Goal: Task Accomplishment & Management: Use online tool/utility

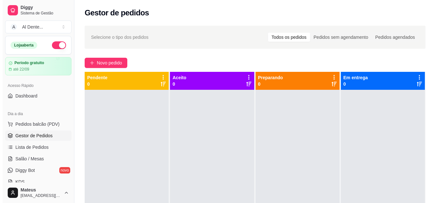
scroll to position [50, 0]
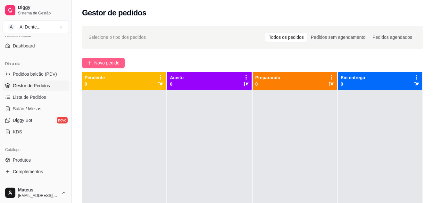
click at [100, 63] on span "Novo pedido" at bounding box center [106, 62] width 25 height 7
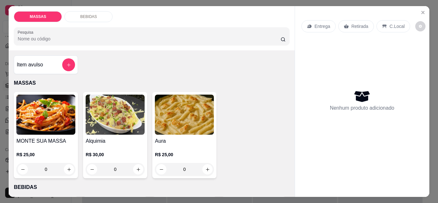
click at [178, 114] on img at bounding box center [184, 115] width 59 height 40
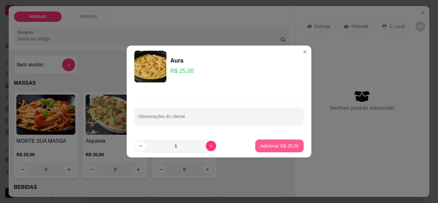
click at [273, 144] on p "Adicionar R$ 25,00" at bounding box center [279, 146] width 38 height 6
type input "1"
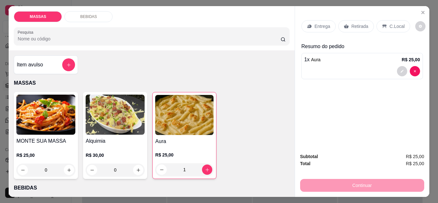
click at [353, 23] on p "Retirada" at bounding box center [359, 26] width 17 height 6
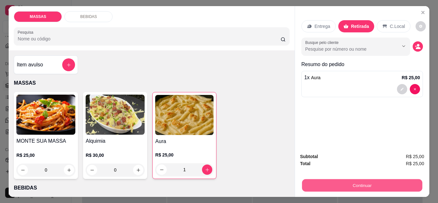
click at [346, 186] on button "Continuar" at bounding box center [362, 185] width 120 height 12
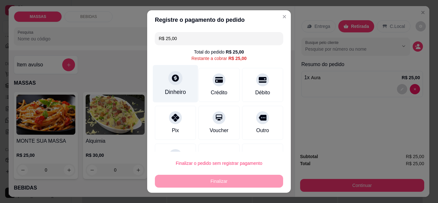
click at [171, 79] on icon at bounding box center [175, 78] width 8 height 8
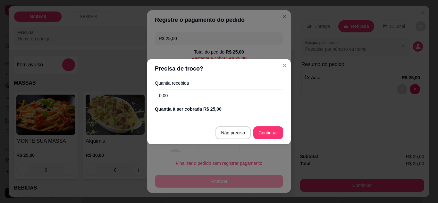
click at [172, 94] on input "0,00" at bounding box center [219, 95] width 128 height 13
type input "20,00"
type input "R$ 0,00"
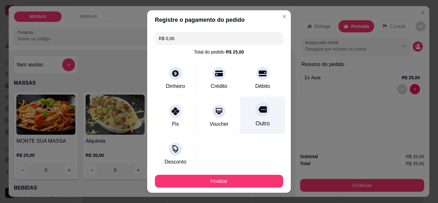
click at [255, 111] on div at bounding box center [262, 109] width 14 height 14
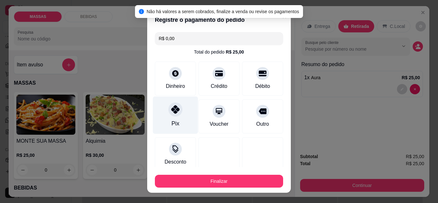
click at [167, 115] on div "Pix" at bounding box center [175, 114] width 45 height 37
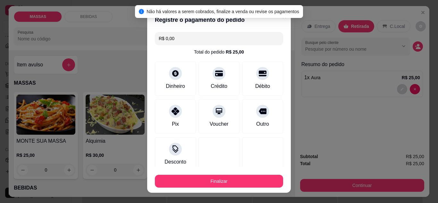
click at [204, 42] on input "R$ 0,00" at bounding box center [219, 38] width 121 height 13
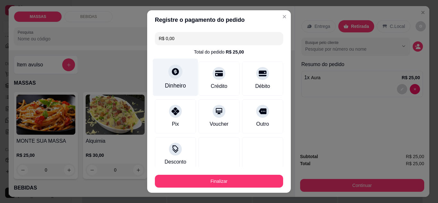
click at [179, 75] on div "Dinheiro" at bounding box center [175, 76] width 45 height 37
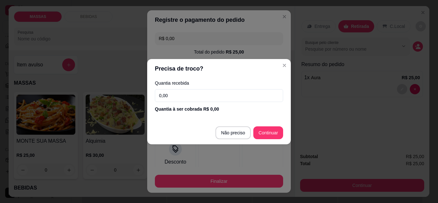
click at [171, 96] on input "0,00" at bounding box center [219, 95] width 128 height 13
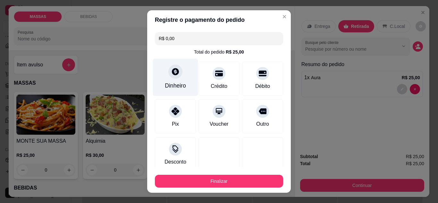
click at [174, 76] on icon at bounding box center [175, 71] width 8 height 8
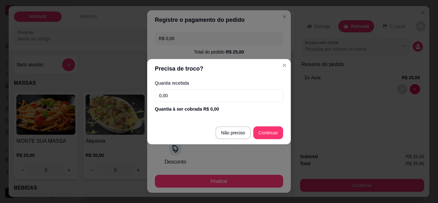
click at [172, 93] on input "0,00" at bounding box center [219, 95] width 128 height 13
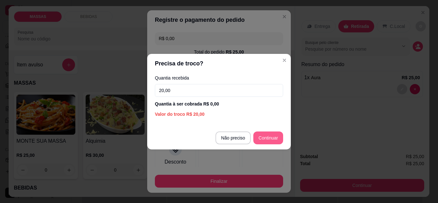
type input "20,00"
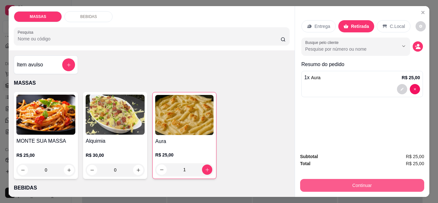
click at [354, 180] on button "Continuar" at bounding box center [362, 185] width 124 height 13
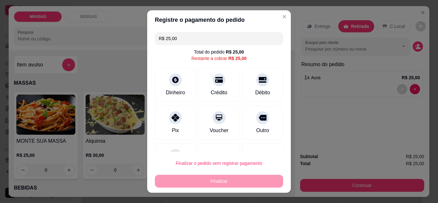
scroll to position [28, 0]
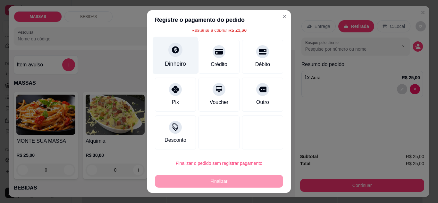
click at [174, 55] on div at bounding box center [175, 50] width 14 height 14
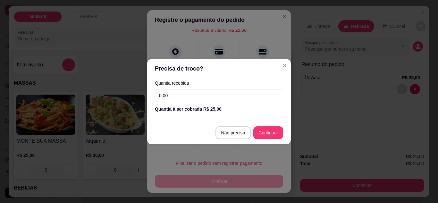
click at [192, 91] on input "0,00" at bounding box center [219, 95] width 128 height 13
type input "20,00"
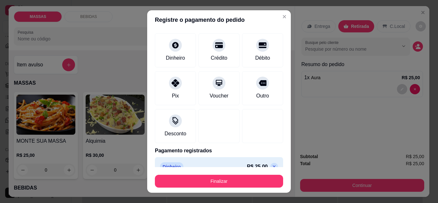
scroll to position [40, 0]
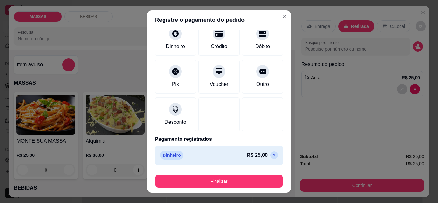
click at [253, 154] on p "R$ 25,00" at bounding box center [257, 155] width 21 height 8
click at [271, 156] on icon at bounding box center [273, 155] width 5 height 5
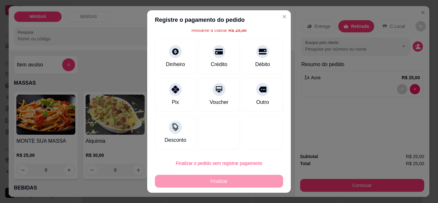
scroll to position [28, 0]
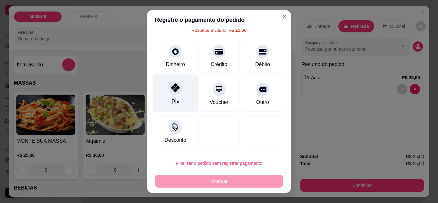
click at [173, 100] on div "Pix" at bounding box center [175, 101] width 8 height 8
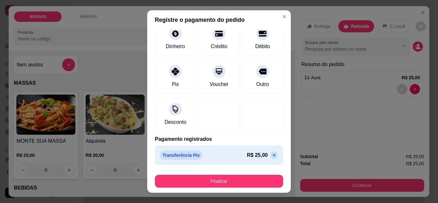
click at [251, 154] on p "R$ 25,00" at bounding box center [257, 155] width 21 height 8
click at [271, 154] on icon at bounding box center [273, 155] width 5 height 5
type input "R$ 25,00"
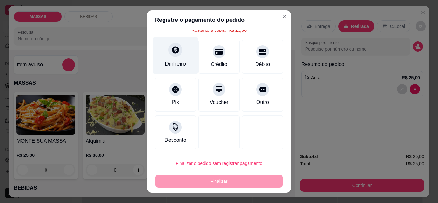
click at [171, 52] on icon at bounding box center [175, 50] width 8 height 8
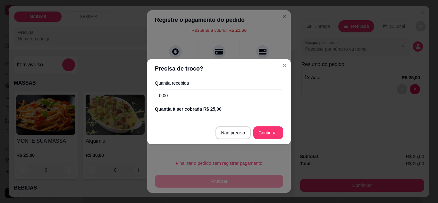
click at [199, 98] on input "0,00" at bounding box center [219, 95] width 128 height 13
type input "20,00"
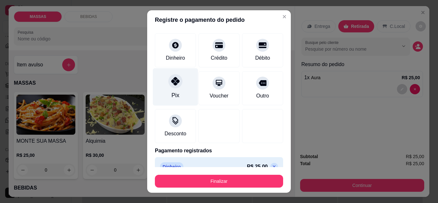
click at [175, 86] on div at bounding box center [175, 81] width 14 height 14
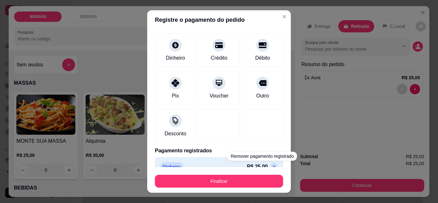
click at [273, 166] on icon at bounding box center [274, 166] width 3 height 3
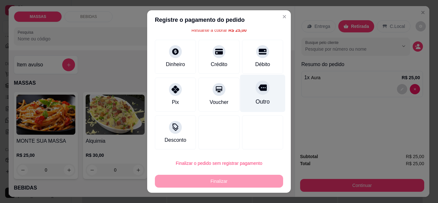
click at [255, 99] on div "Outro" at bounding box center [262, 101] width 14 height 8
type input "R$ 0,00"
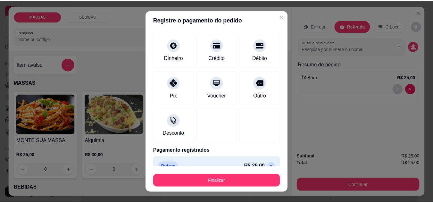
scroll to position [40, 0]
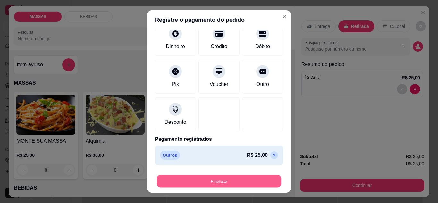
click at [229, 186] on button "Finalizar" at bounding box center [219, 181] width 124 height 12
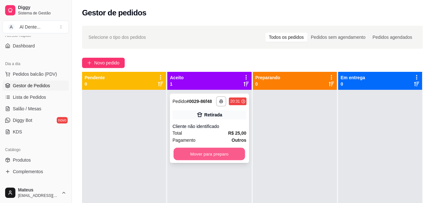
click at [203, 154] on button "Mover para preparo" at bounding box center [209, 154] width 71 height 12
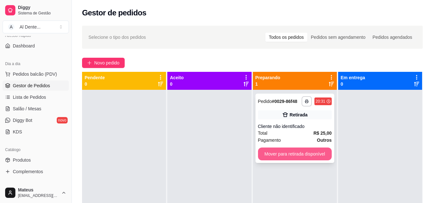
click at [283, 149] on button "Mover para retirada disponível" at bounding box center [295, 153] width 74 height 13
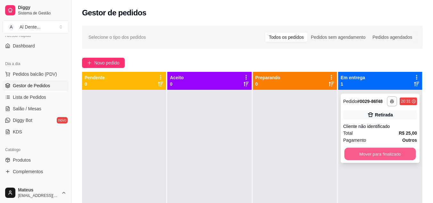
click at [352, 152] on button "Mover para finalizado" at bounding box center [379, 154] width 71 height 12
